Goal: Feedback & Contribution: Leave review/rating

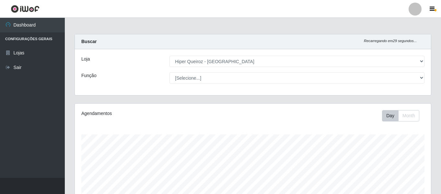
select select "497"
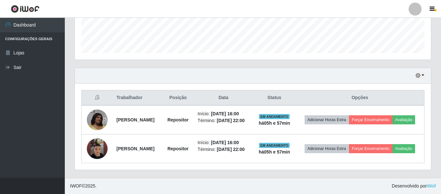
scroll to position [134, 356]
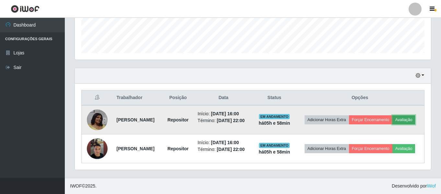
click at [401, 120] on button "Avaliação" at bounding box center [403, 119] width 23 height 9
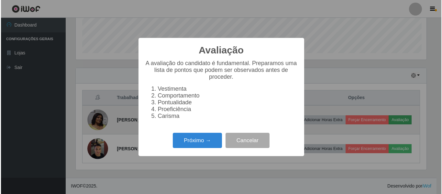
scroll to position [134, 353]
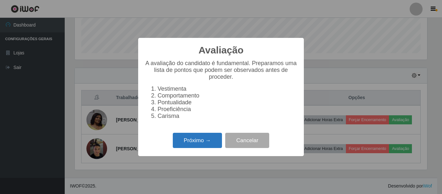
click at [195, 148] on button "Próximo →" at bounding box center [197, 140] width 49 height 15
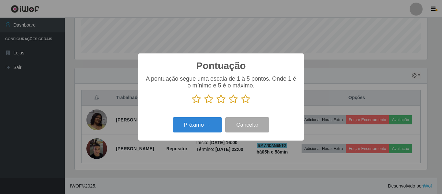
drag, startPoint x: 196, startPoint y: 97, endPoint x: 205, endPoint y: 104, distance: 11.5
click at [196, 97] on icon at bounding box center [196, 99] width 9 height 10
click at [192, 104] on input "radio" at bounding box center [192, 104] width 0 height 0
click at [206, 104] on icon at bounding box center [208, 99] width 9 height 10
click at [204, 104] on input "radio" at bounding box center [204, 104] width 0 height 0
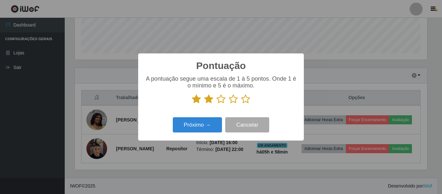
click at [221, 102] on icon at bounding box center [221, 99] width 9 height 10
click at [217, 104] on input "radio" at bounding box center [217, 104] width 0 height 0
click at [234, 104] on icon at bounding box center [233, 99] width 9 height 10
click at [229, 104] on input "radio" at bounding box center [229, 104] width 0 height 0
click at [215, 120] on button "Próximo →" at bounding box center [197, 124] width 49 height 15
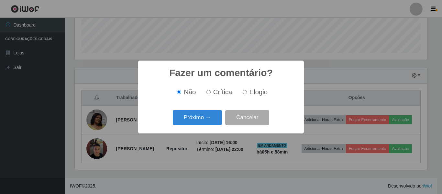
click at [245, 90] on label "Elogio" at bounding box center [254, 91] width 28 height 7
click at [245, 90] on input "Elogio" at bounding box center [245, 92] width 4 height 4
radio input "true"
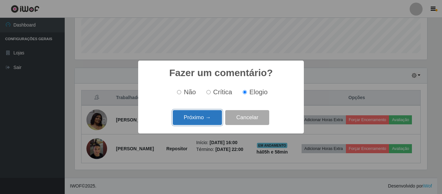
click at [219, 121] on button "Próximo →" at bounding box center [197, 117] width 49 height 15
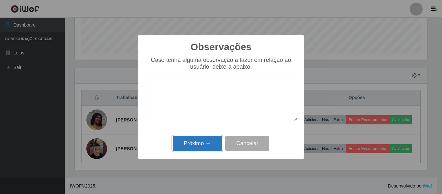
click at [214, 144] on button "Próximo →" at bounding box center [197, 143] width 49 height 15
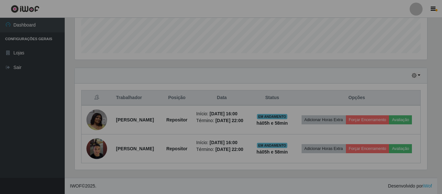
scroll to position [134, 356]
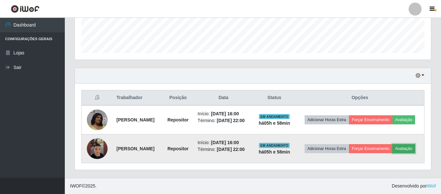
click at [411, 150] on button "Avaliação" at bounding box center [403, 148] width 23 height 9
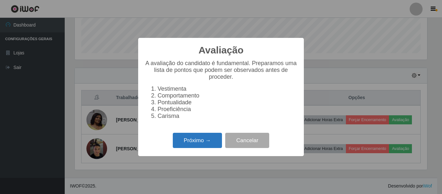
click at [192, 146] on button "Próximo →" at bounding box center [197, 140] width 49 height 15
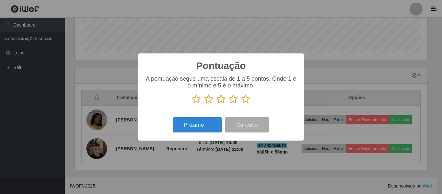
click at [196, 102] on icon at bounding box center [196, 99] width 9 height 10
click at [192, 104] on input "radio" at bounding box center [192, 104] width 0 height 0
click at [209, 104] on icon at bounding box center [208, 99] width 9 height 10
click at [204, 104] on input "radio" at bounding box center [204, 104] width 0 height 0
click at [218, 97] on icon at bounding box center [221, 99] width 9 height 10
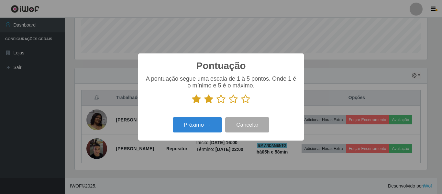
click at [217, 104] on input "radio" at bounding box center [217, 104] width 0 height 0
click at [207, 123] on button "Próximo →" at bounding box center [197, 124] width 49 height 15
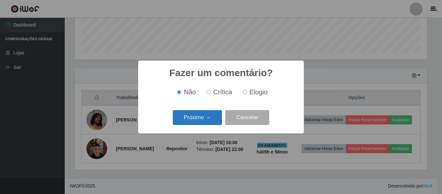
click at [198, 120] on button "Próximo →" at bounding box center [197, 117] width 49 height 15
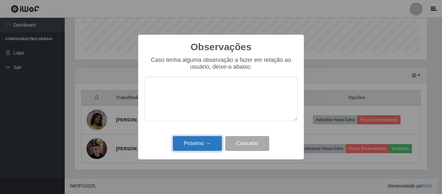
click at [199, 149] on button "Próximo →" at bounding box center [197, 143] width 49 height 15
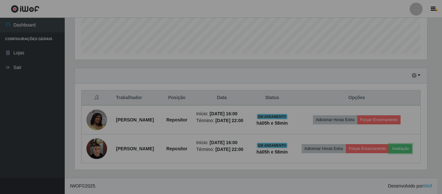
scroll to position [134, 356]
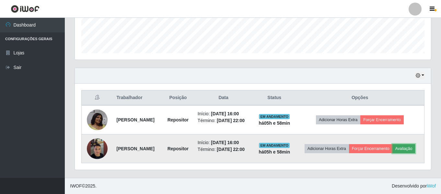
click at [408, 151] on button "Avaliação" at bounding box center [403, 148] width 23 height 9
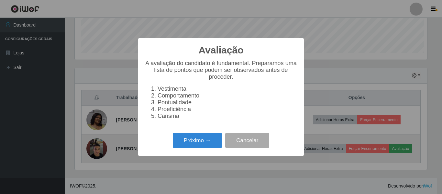
scroll to position [134, 353]
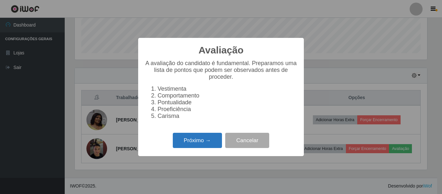
click at [188, 144] on button "Próximo →" at bounding box center [197, 140] width 49 height 15
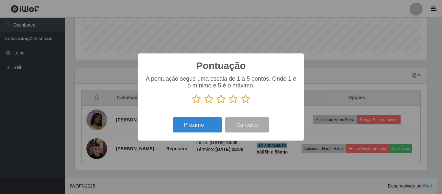
click at [197, 99] on icon at bounding box center [196, 99] width 9 height 10
click at [192, 104] on input "radio" at bounding box center [192, 104] width 0 height 0
click at [210, 100] on icon at bounding box center [208, 99] width 9 height 10
click at [204, 104] on input "radio" at bounding box center [204, 104] width 0 height 0
click at [208, 126] on button "Próximo →" at bounding box center [197, 124] width 49 height 15
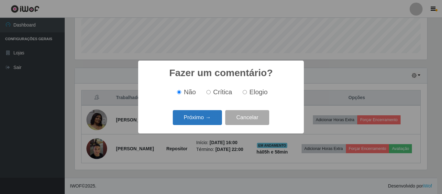
click at [209, 118] on button "Próximo →" at bounding box center [197, 117] width 49 height 15
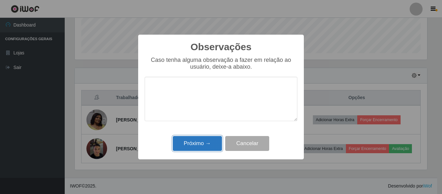
click at [201, 145] on button "Próximo →" at bounding box center [197, 143] width 49 height 15
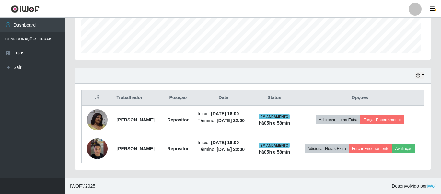
scroll to position [134, 356]
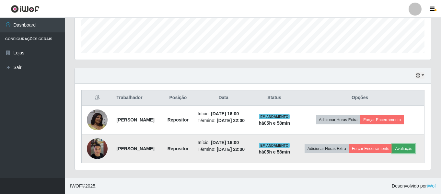
click at [409, 151] on button "Avaliação" at bounding box center [403, 148] width 23 height 9
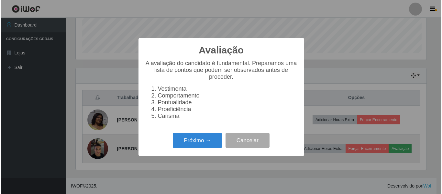
scroll to position [134, 353]
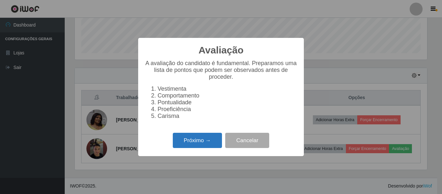
click at [217, 141] on button "Próximo →" at bounding box center [197, 140] width 49 height 15
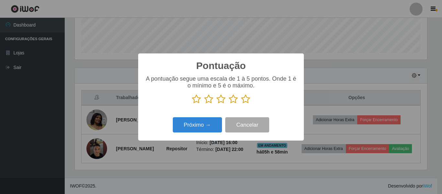
scroll to position [323575, 323357]
click at [200, 104] on icon at bounding box center [196, 99] width 9 height 10
click at [192, 104] on input "radio" at bounding box center [192, 104] width 0 height 0
click at [206, 101] on icon at bounding box center [208, 99] width 9 height 10
click at [204, 104] on input "radio" at bounding box center [204, 104] width 0 height 0
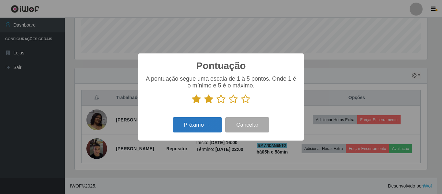
drag, startPoint x: 212, startPoint y: 116, endPoint x: 212, endPoint y: 120, distance: 4.5
click at [212, 120] on div "Pontuação × A pontuação segue uma escala de 1 à 5 pontos. Onde 1 é o mínimo e 5…" at bounding box center [221, 96] width 166 height 87
click at [212, 120] on button "Próximo →" at bounding box center [197, 124] width 49 height 15
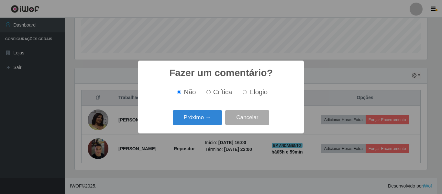
click at [207, 93] on input "Crítica" at bounding box center [209, 92] width 4 height 4
radio input "true"
click at [181, 94] on input "Não" at bounding box center [179, 92] width 4 height 4
radio input "true"
click at [188, 118] on button "Próximo →" at bounding box center [197, 117] width 49 height 15
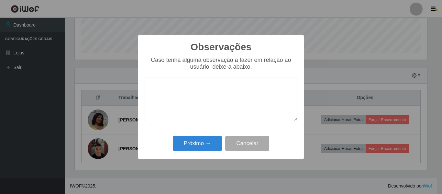
click at [183, 89] on textarea at bounding box center [221, 99] width 153 height 44
type textarea "n"
type textarea "tranquilo"
click at [199, 142] on button "Próximo →" at bounding box center [197, 143] width 49 height 15
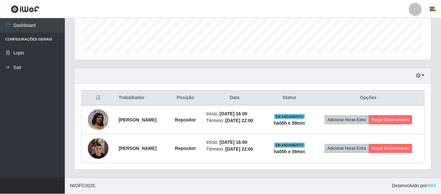
scroll to position [134, 356]
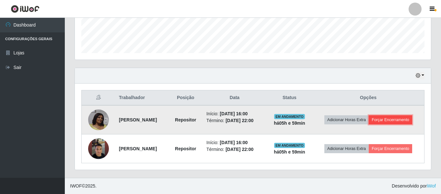
click at [393, 117] on button "Forçar Encerramento" at bounding box center [389, 119] width 43 height 9
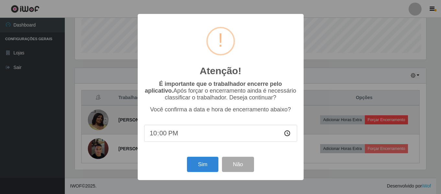
scroll to position [134, 353]
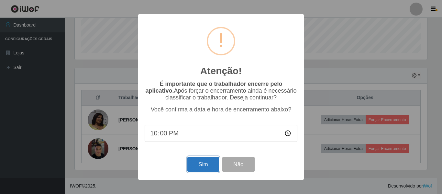
click at [204, 161] on button "Sim" at bounding box center [202, 164] width 31 height 15
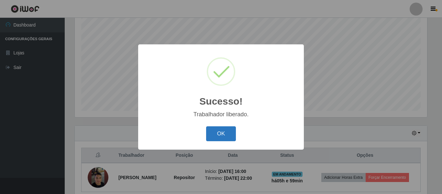
click at [227, 135] on button "OK" at bounding box center [221, 133] width 30 height 15
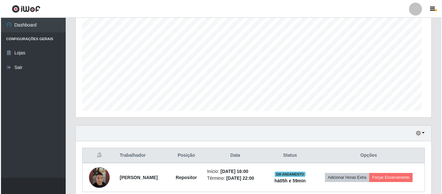
scroll to position [134, 356]
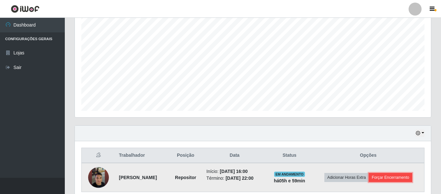
click at [394, 174] on button "Forçar Encerramento" at bounding box center [389, 177] width 43 height 9
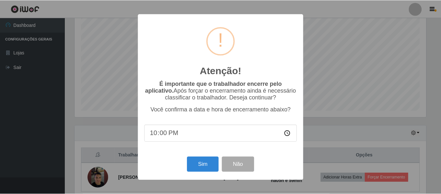
scroll to position [134, 353]
click at [203, 166] on button "Sim" at bounding box center [202, 164] width 31 height 15
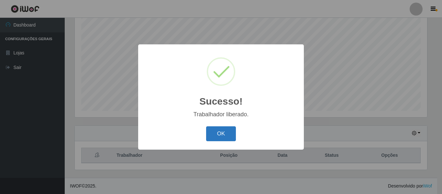
click at [214, 131] on button "OK" at bounding box center [221, 133] width 30 height 15
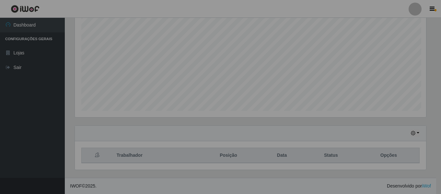
scroll to position [134, 356]
